Goal: Entertainment & Leisure: Browse casually

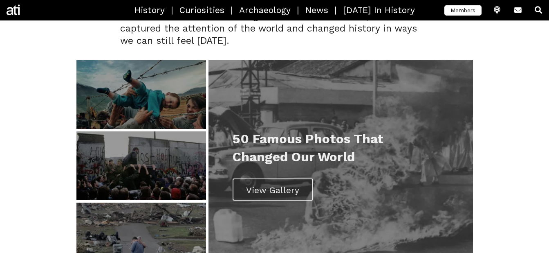
scroll to position [161, 0]
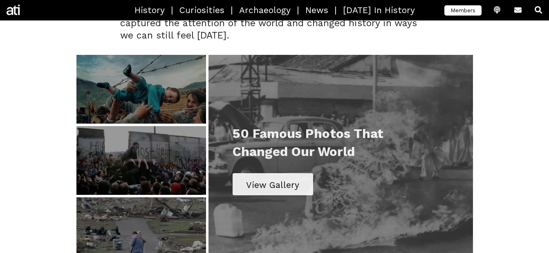
click at [276, 180] on div "View Gallery" at bounding box center [272, 185] width 53 height 12
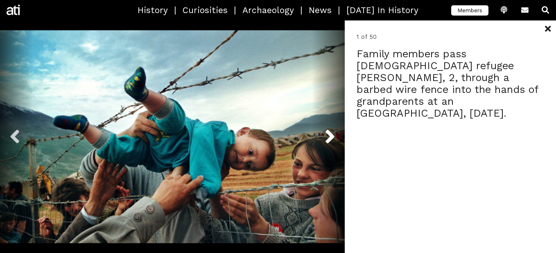
click at [335, 128] on button "Next" at bounding box center [328, 136] width 33 height 232
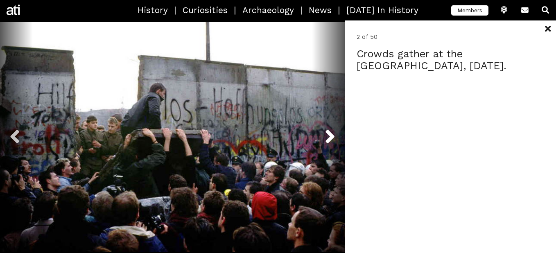
click at [335, 128] on button "Next" at bounding box center [328, 136] width 33 height 232
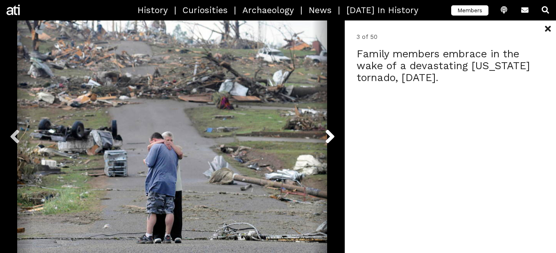
click at [335, 128] on button "Next" at bounding box center [328, 136] width 33 height 232
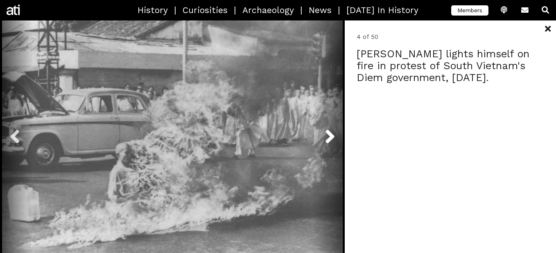
click at [335, 128] on button "Next" at bounding box center [328, 136] width 33 height 232
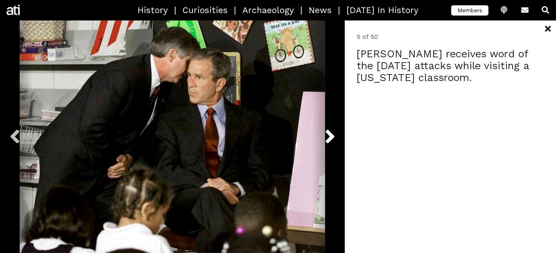
click at [335, 128] on button "Next" at bounding box center [328, 136] width 33 height 232
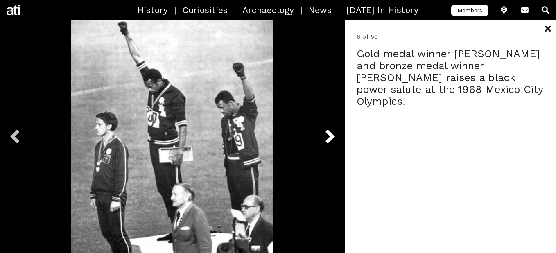
click at [335, 128] on button "Next" at bounding box center [328, 136] width 33 height 232
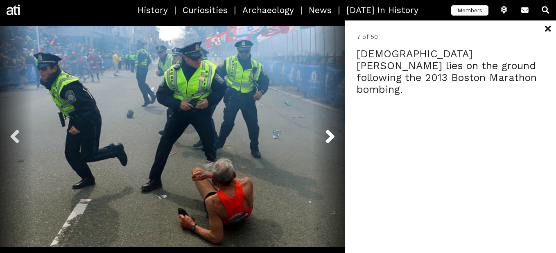
click at [335, 128] on button "Next" at bounding box center [328, 136] width 33 height 232
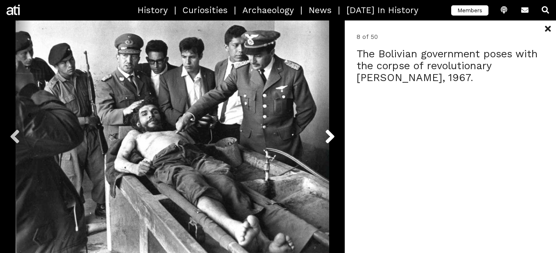
click at [335, 128] on button "Next" at bounding box center [328, 136] width 33 height 232
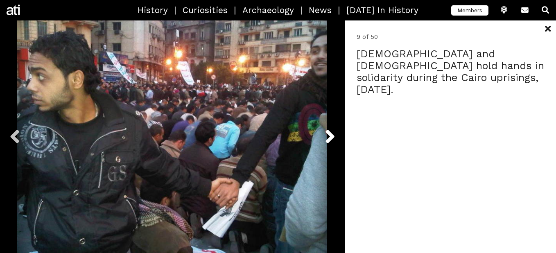
click at [335, 128] on button "Next" at bounding box center [328, 136] width 33 height 232
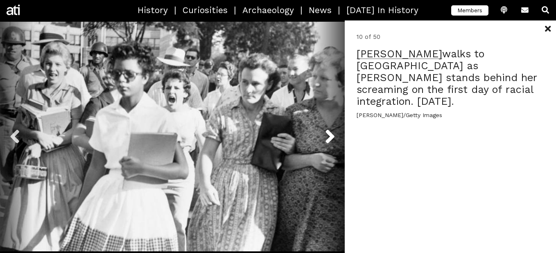
click at [337, 141] on button "Next" at bounding box center [328, 136] width 33 height 232
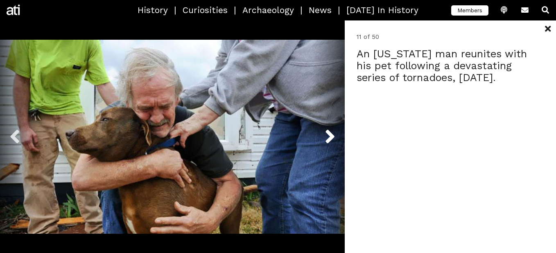
click at [327, 132] on button "Next" at bounding box center [328, 136] width 33 height 232
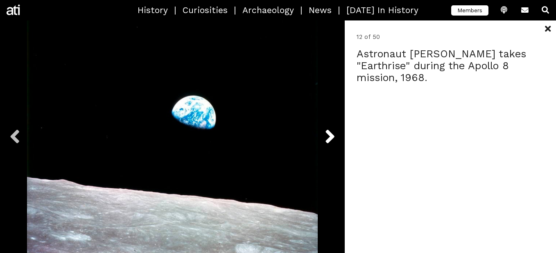
click at [327, 132] on button "Next" at bounding box center [328, 136] width 33 height 232
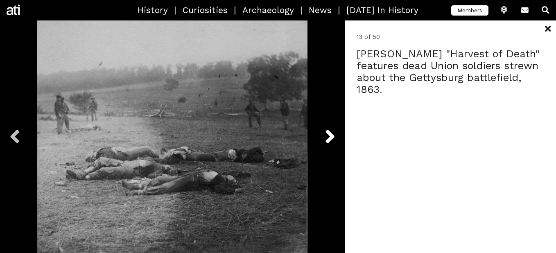
click at [327, 132] on button "Next" at bounding box center [328, 136] width 33 height 232
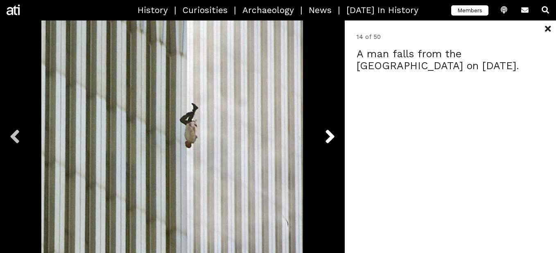
click at [327, 132] on button "Next" at bounding box center [328, 136] width 33 height 232
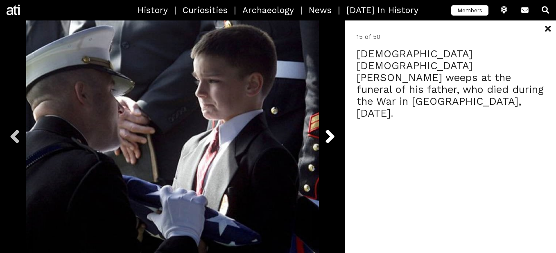
click at [327, 132] on button "Next" at bounding box center [328, 136] width 33 height 232
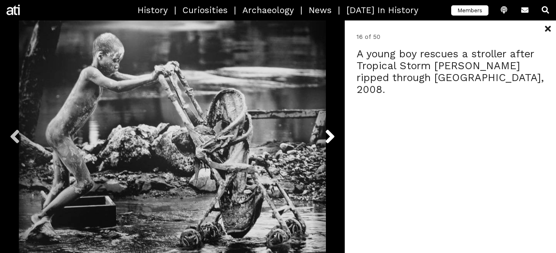
click at [327, 132] on button "Next" at bounding box center [328, 136] width 33 height 232
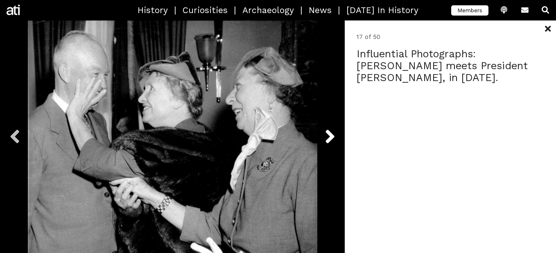
click at [327, 132] on button "Next" at bounding box center [328, 136] width 33 height 232
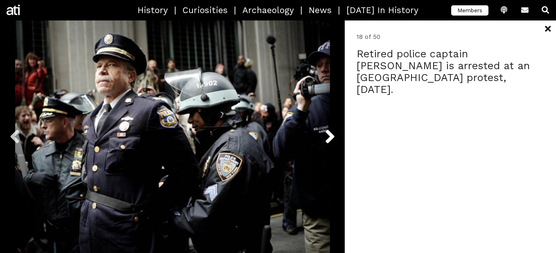
click at [327, 132] on button "Next" at bounding box center [328, 136] width 33 height 232
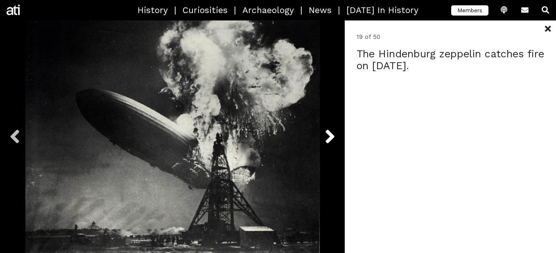
click at [327, 132] on button "Next" at bounding box center [328, 136] width 33 height 232
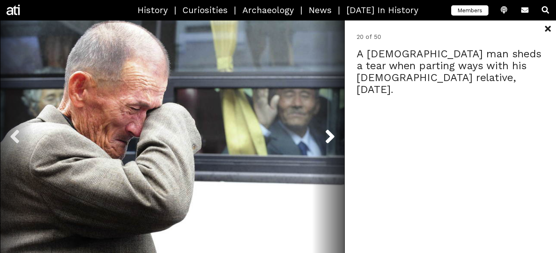
click at [327, 132] on button "Next" at bounding box center [328, 136] width 33 height 232
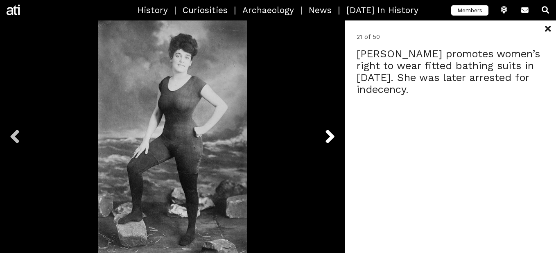
click at [327, 132] on button "Next" at bounding box center [328, 136] width 33 height 232
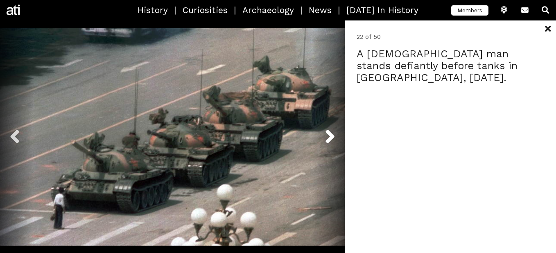
click at [327, 132] on button "Next" at bounding box center [328, 136] width 33 height 232
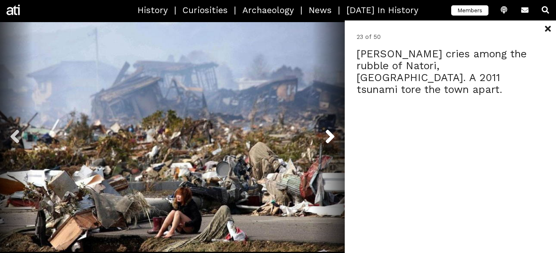
click at [327, 132] on button "Next" at bounding box center [328, 136] width 33 height 232
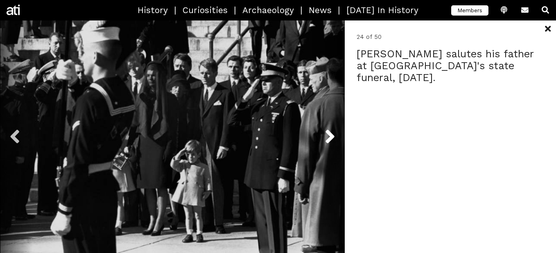
click at [327, 132] on button "Next" at bounding box center [328, 136] width 33 height 232
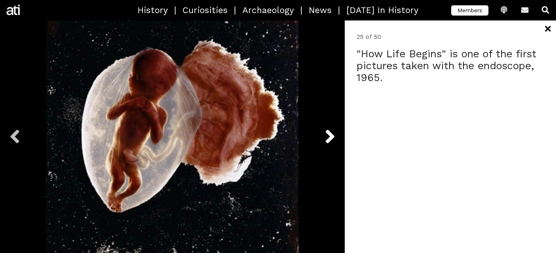
click at [327, 132] on button "Next" at bounding box center [328, 136] width 33 height 232
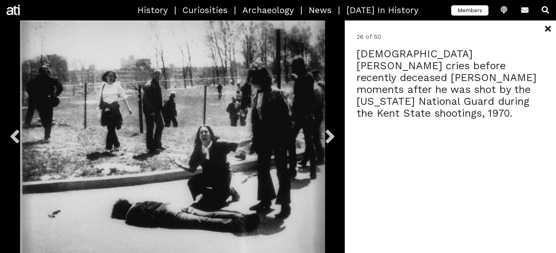
click at [541, 28] on button at bounding box center [547, 28] width 16 height 16
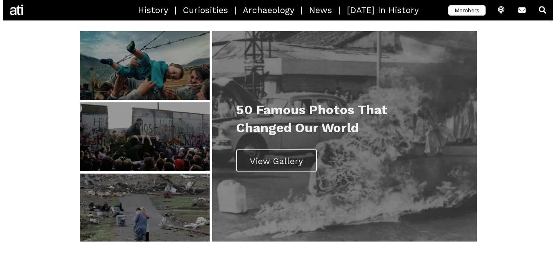
scroll to position [188, 0]
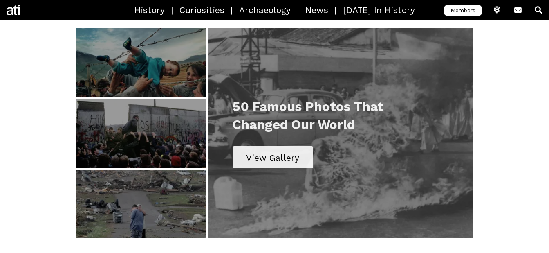
click at [299, 160] on div "View Gallery" at bounding box center [273, 157] width 81 height 22
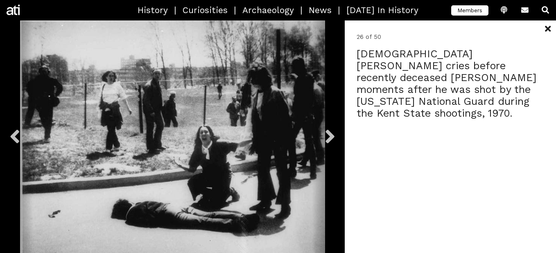
click at [351, 140] on div "1 of 50" at bounding box center [449, 136] width 211 height 232
click at [331, 137] on button "Next" at bounding box center [328, 136] width 33 height 232
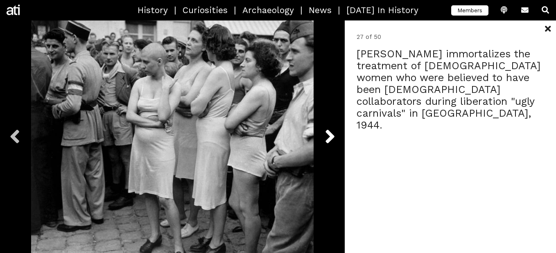
click at [333, 139] on button "Next" at bounding box center [328, 136] width 33 height 232
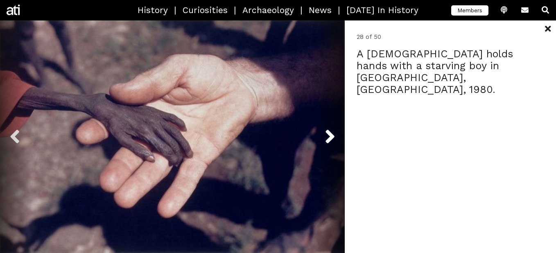
click at [331, 144] on button "Next" at bounding box center [328, 136] width 33 height 232
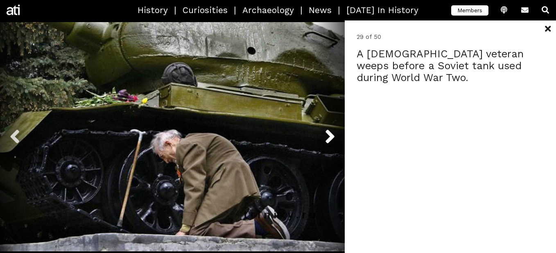
click at [331, 146] on button "Next" at bounding box center [328, 136] width 33 height 232
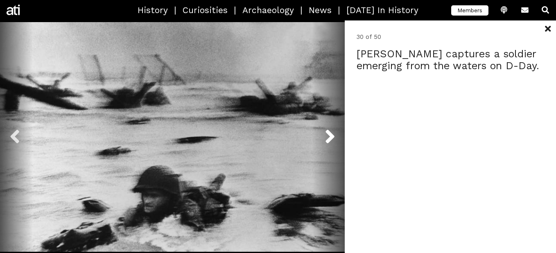
click at [325, 146] on button "Next" at bounding box center [328, 136] width 33 height 232
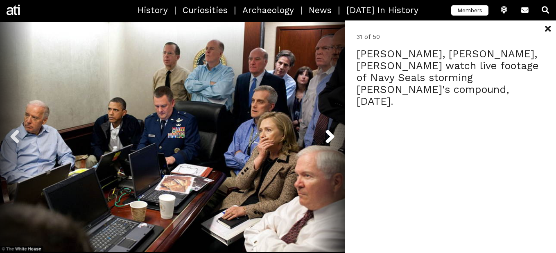
click at [321, 138] on button "Next" at bounding box center [328, 136] width 33 height 232
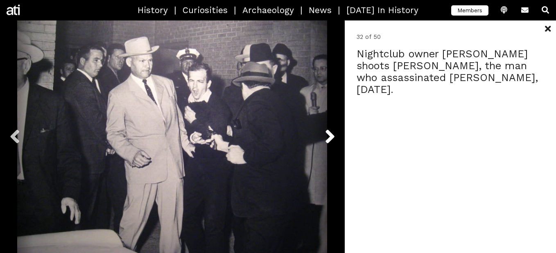
click at [328, 146] on button "Next" at bounding box center [328, 136] width 33 height 232
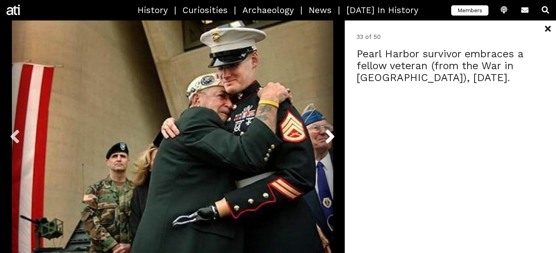
click at [331, 147] on button "Next" at bounding box center [328, 136] width 33 height 232
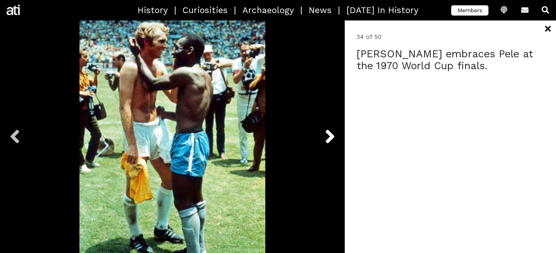
click at [331, 145] on button "Next" at bounding box center [328, 136] width 33 height 232
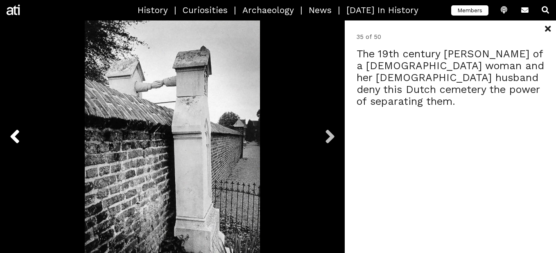
click at [21, 144] on button "Previous" at bounding box center [16, 136] width 33 height 232
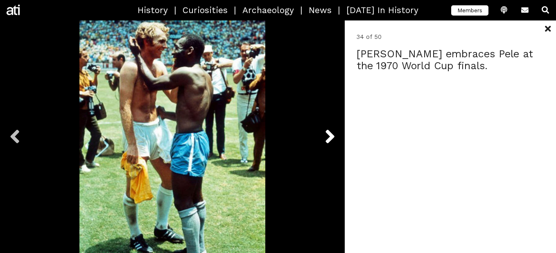
click at [331, 141] on button "Next" at bounding box center [328, 136] width 33 height 232
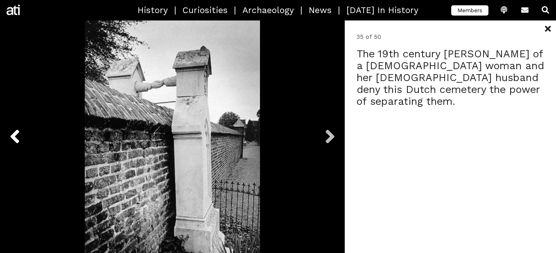
click at [18, 146] on button "Previous" at bounding box center [16, 136] width 33 height 232
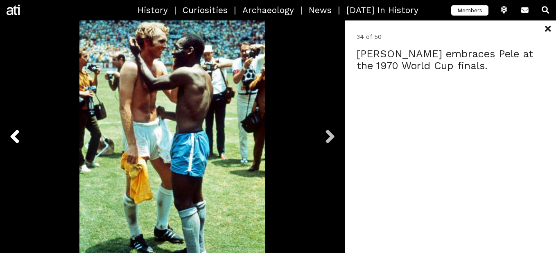
click at [22, 131] on button "Previous" at bounding box center [16, 136] width 33 height 232
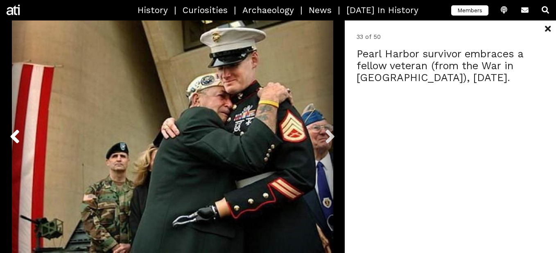
click at [22, 131] on button "Previous" at bounding box center [16, 136] width 33 height 232
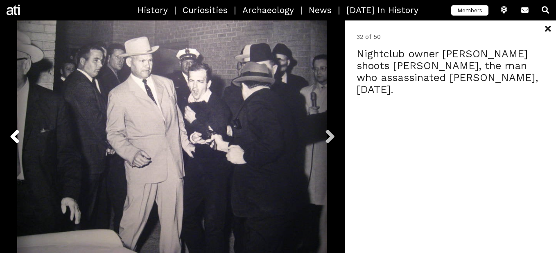
click at [22, 131] on button "Previous" at bounding box center [16, 136] width 33 height 232
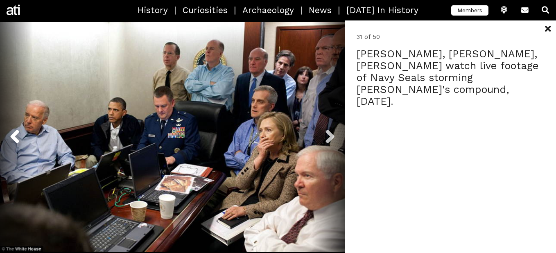
click at [22, 131] on button "Previous" at bounding box center [16, 136] width 33 height 232
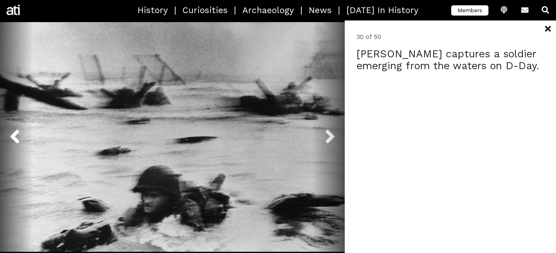
click at [22, 131] on button "Previous" at bounding box center [16, 136] width 33 height 232
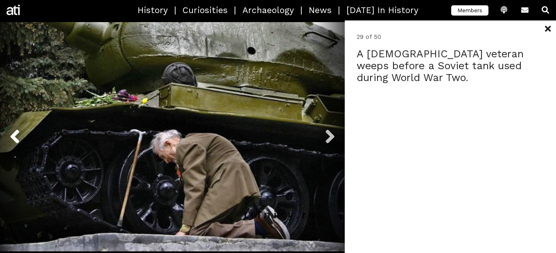
click at [22, 131] on button "Previous" at bounding box center [16, 136] width 33 height 232
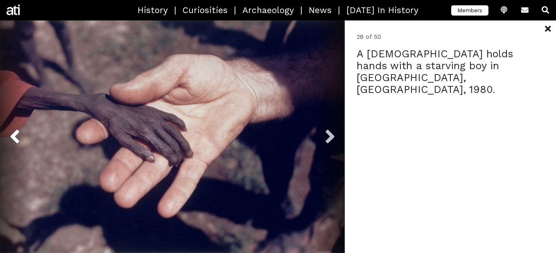
click at [22, 131] on button "Previous" at bounding box center [16, 136] width 33 height 232
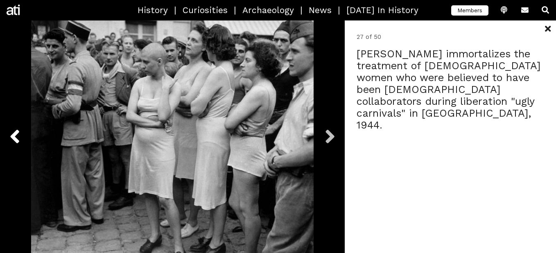
click at [22, 131] on button "Previous" at bounding box center [16, 136] width 33 height 232
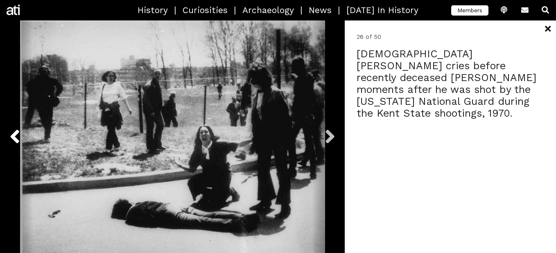
click at [22, 131] on button "Previous" at bounding box center [16, 136] width 33 height 232
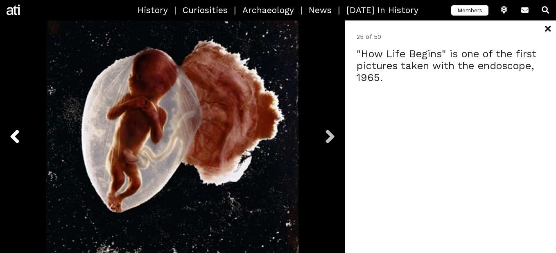
click at [22, 131] on button "Previous" at bounding box center [16, 136] width 33 height 232
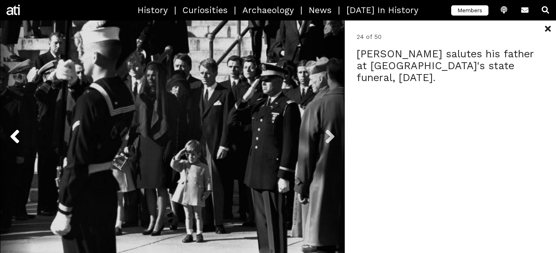
click at [22, 131] on button "Previous" at bounding box center [16, 136] width 33 height 232
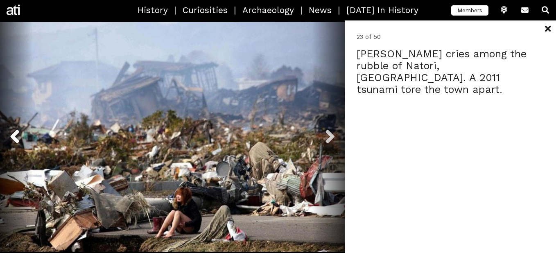
click at [22, 131] on button "Previous" at bounding box center [16, 136] width 33 height 232
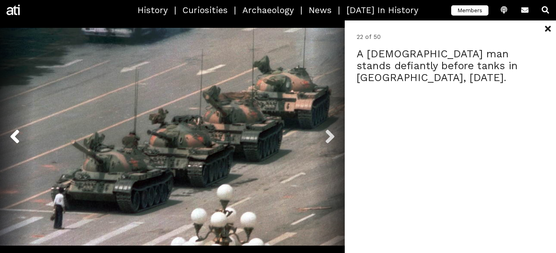
click at [22, 131] on button "Previous" at bounding box center [16, 136] width 33 height 232
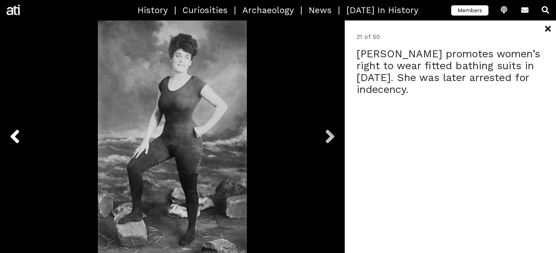
click at [22, 131] on button "Previous" at bounding box center [16, 136] width 33 height 232
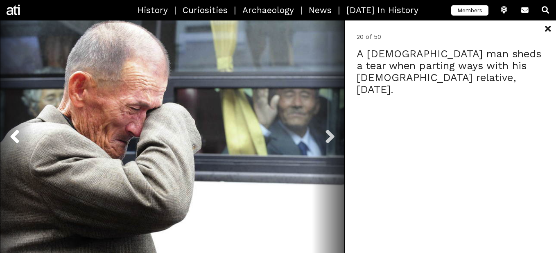
click at [22, 131] on button "Previous" at bounding box center [16, 136] width 33 height 232
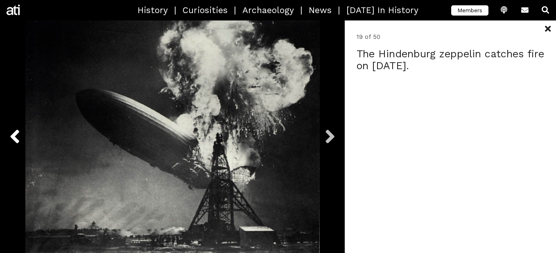
click at [22, 131] on button "Previous" at bounding box center [16, 136] width 33 height 232
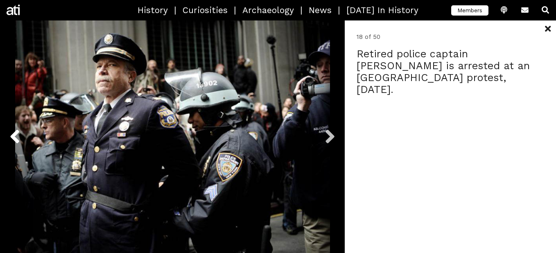
click at [22, 131] on button "Previous" at bounding box center [16, 136] width 33 height 232
click at [23, 134] on button "Previous" at bounding box center [16, 136] width 33 height 232
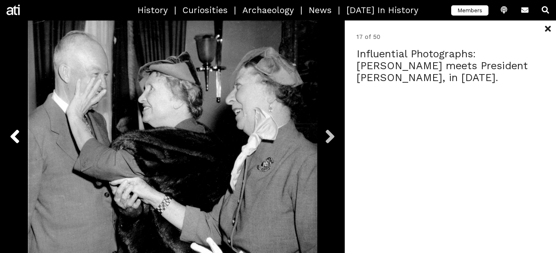
click at [23, 134] on button "Previous" at bounding box center [16, 136] width 33 height 232
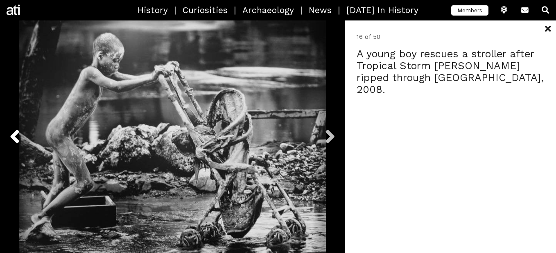
click at [23, 134] on button "Previous" at bounding box center [16, 136] width 33 height 232
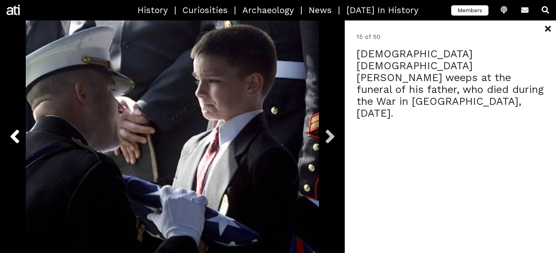
click at [23, 134] on button "Previous" at bounding box center [16, 136] width 33 height 232
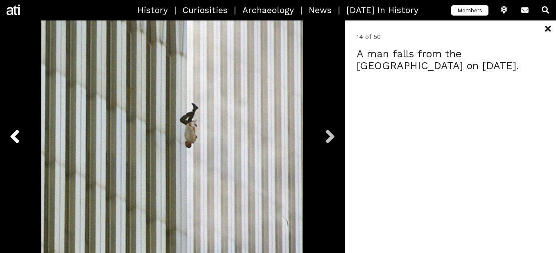
click at [23, 134] on button "Previous" at bounding box center [16, 136] width 33 height 232
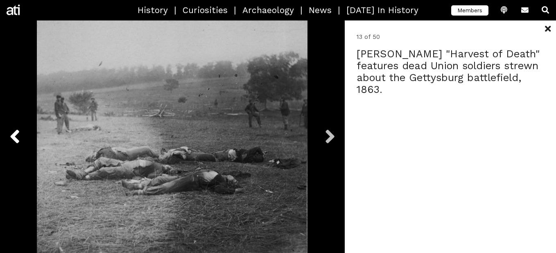
click at [23, 134] on button "Previous" at bounding box center [16, 136] width 33 height 232
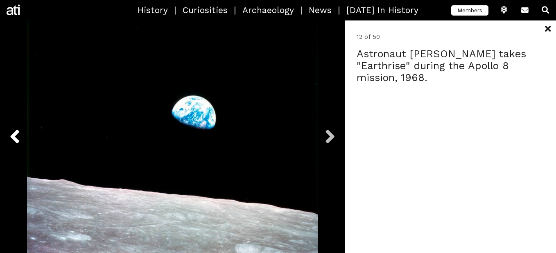
click at [23, 134] on button "Previous" at bounding box center [16, 136] width 33 height 232
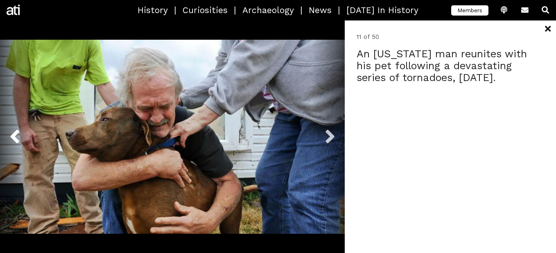
click at [23, 134] on button "Previous" at bounding box center [16, 136] width 33 height 232
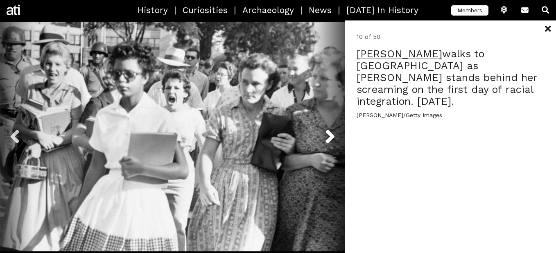
click at [327, 129] on button "Next" at bounding box center [328, 136] width 33 height 232
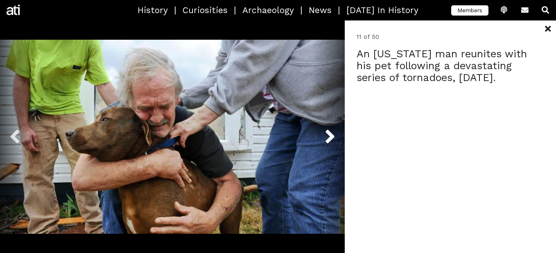
click at [327, 129] on button "Next" at bounding box center [328, 136] width 33 height 232
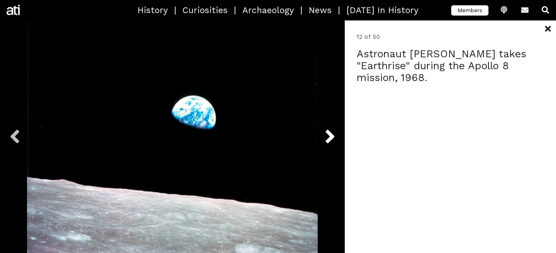
click at [327, 129] on button "Next" at bounding box center [328, 136] width 33 height 232
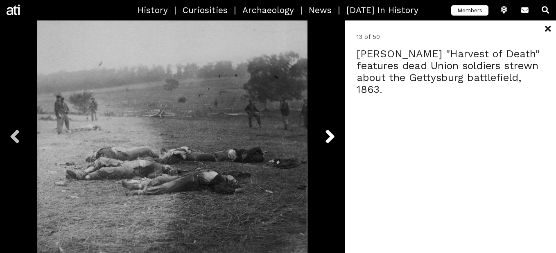
click at [327, 129] on button "Next" at bounding box center [328, 136] width 33 height 232
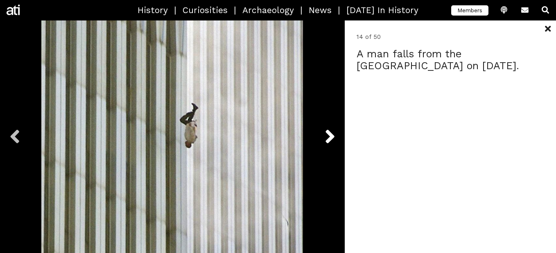
click at [327, 129] on button "Next" at bounding box center [328, 136] width 33 height 232
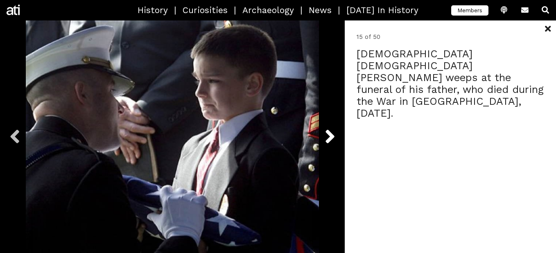
click at [327, 129] on button "Next" at bounding box center [328, 136] width 33 height 232
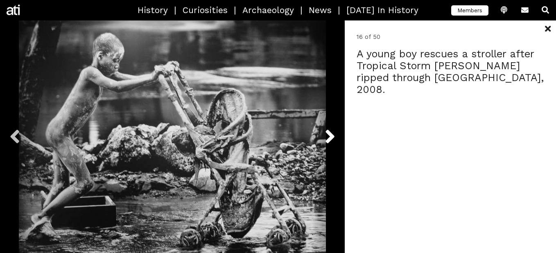
click at [327, 129] on button "Next" at bounding box center [328, 136] width 33 height 232
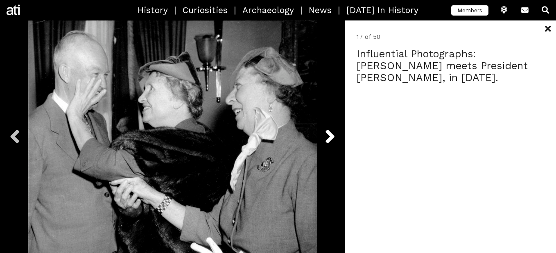
click at [327, 129] on button "Next" at bounding box center [328, 136] width 33 height 232
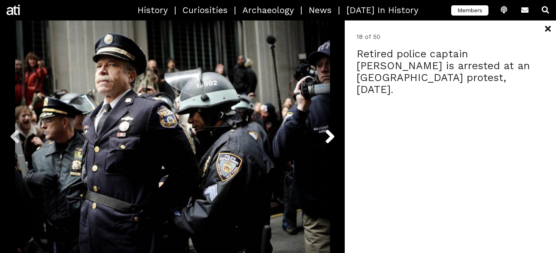
click at [327, 129] on button "Next" at bounding box center [328, 136] width 33 height 232
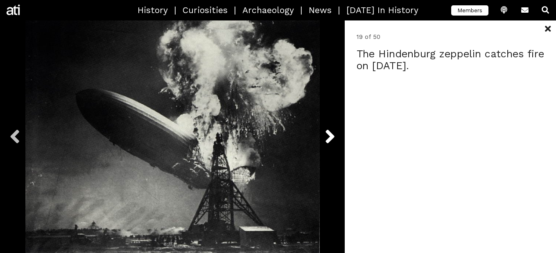
click at [327, 129] on button "Next" at bounding box center [328, 136] width 33 height 232
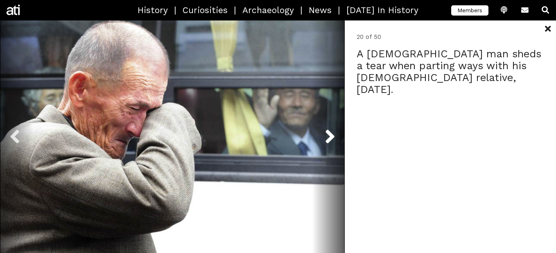
click at [327, 129] on button "Next" at bounding box center [328, 136] width 33 height 232
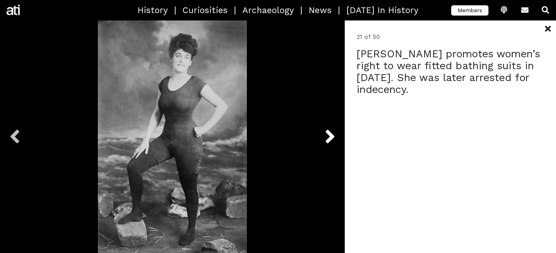
click at [327, 129] on button "Next" at bounding box center [328, 136] width 33 height 232
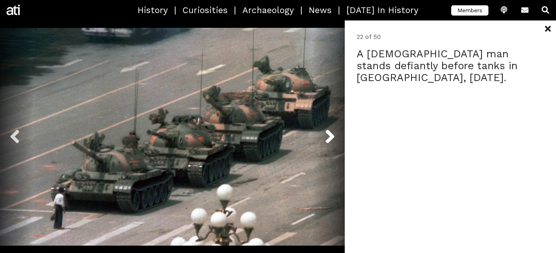
click at [327, 129] on button "Next" at bounding box center [328, 136] width 33 height 232
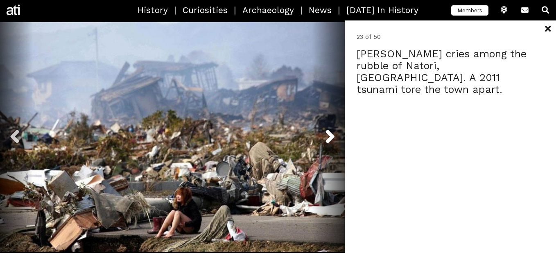
click at [327, 129] on button "Next" at bounding box center [328, 136] width 33 height 232
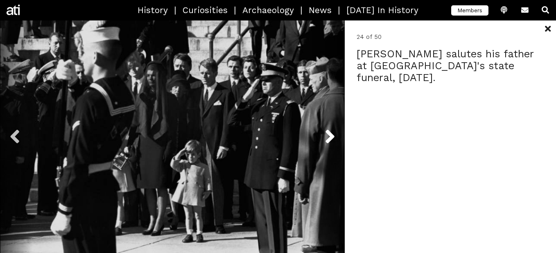
click at [327, 129] on button "Next" at bounding box center [328, 136] width 33 height 232
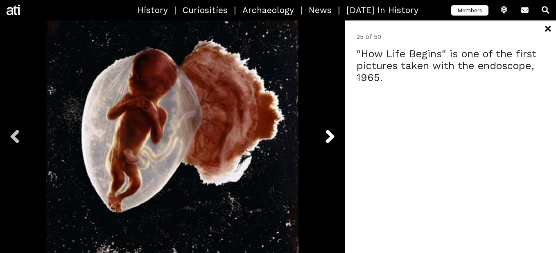
click at [327, 129] on button "Next" at bounding box center [328, 136] width 33 height 232
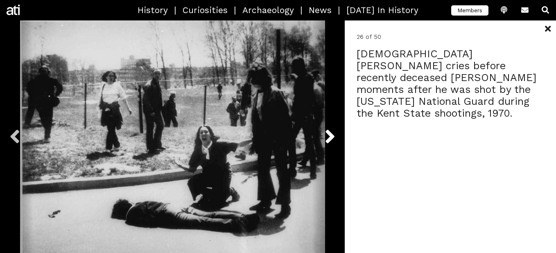
click at [327, 129] on button "Next" at bounding box center [328, 136] width 33 height 232
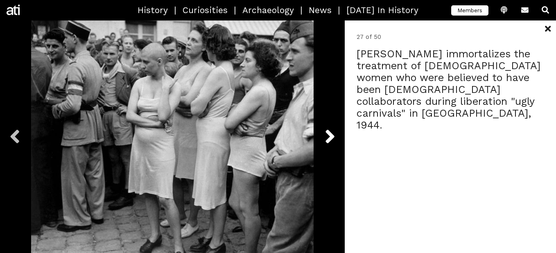
click at [327, 129] on button "Next" at bounding box center [328, 136] width 33 height 232
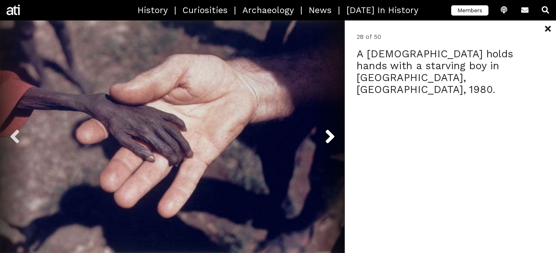
click at [327, 129] on button "Next" at bounding box center [328, 136] width 33 height 232
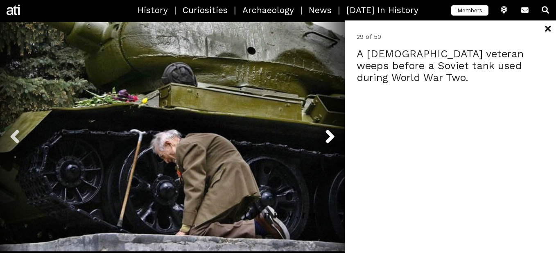
click at [327, 129] on button "Next" at bounding box center [328, 136] width 33 height 232
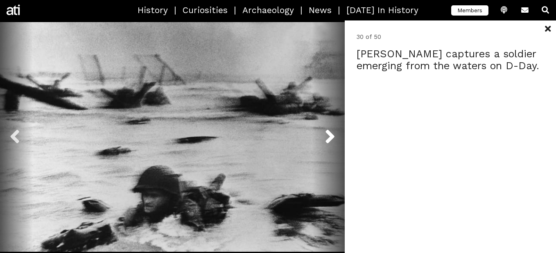
click at [327, 129] on button "Next" at bounding box center [328, 136] width 33 height 232
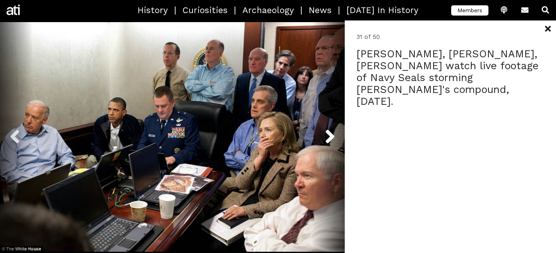
click at [327, 129] on button "Next" at bounding box center [328, 136] width 33 height 232
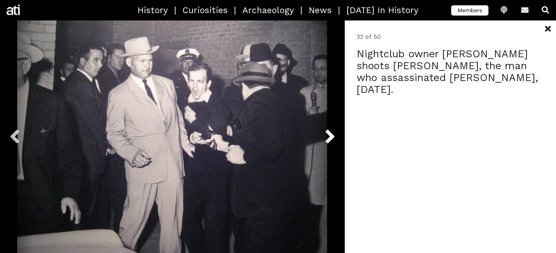
click at [327, 129] on button "Next" at bounding box center [328, 136] width 33 height 232
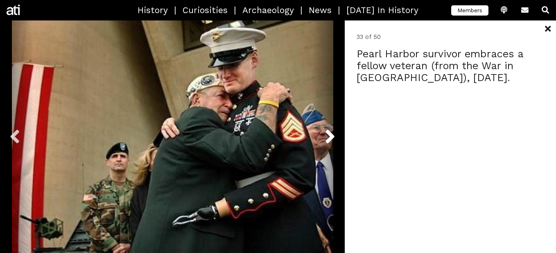
click at [327, 129] on button "Next" at bounding box center [328, 136] width 33 height 232
